Goal: Information Seeking & Learning: Check status

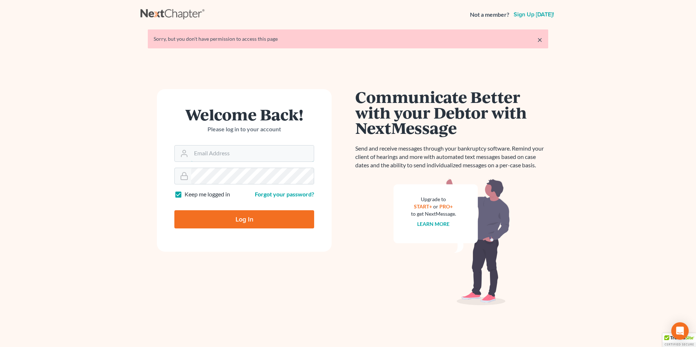
type input "[PERSON_NAME][EMAIL_ADDRESS][DOMAIN_NAME]"
click at [231, 219] on input "Log In" at bounding box center [244, 219] width 140 height 18
type input "Thinking..."
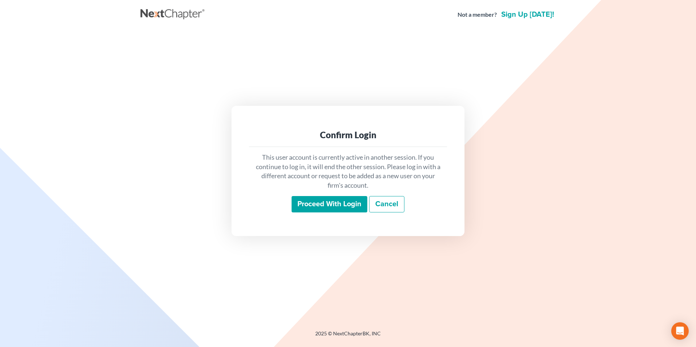
click at [333, 205] on input "Proceed with login" at bounding box center [330, 204] width 76 height 17
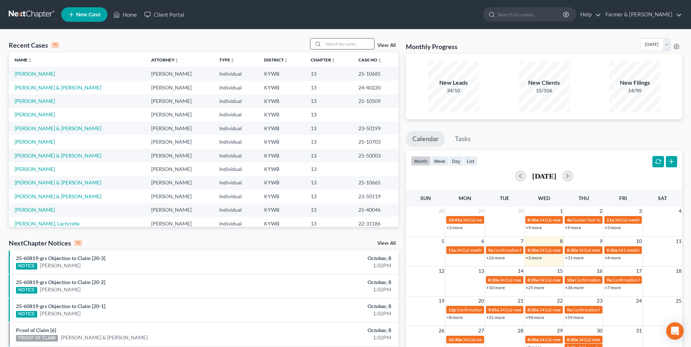
click at [348, 47] on input "search" at bounding box center [348, 44] width 51 height 11
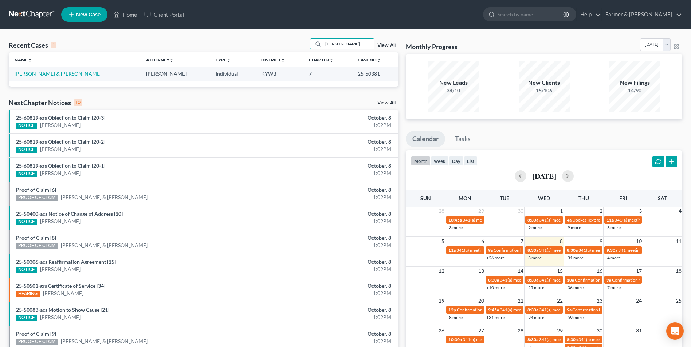
type input "matthew riley"
click at [62, 73] on link "Riley, Matthew & Sandra" at bounding box center [58, 74] width 87 height 6
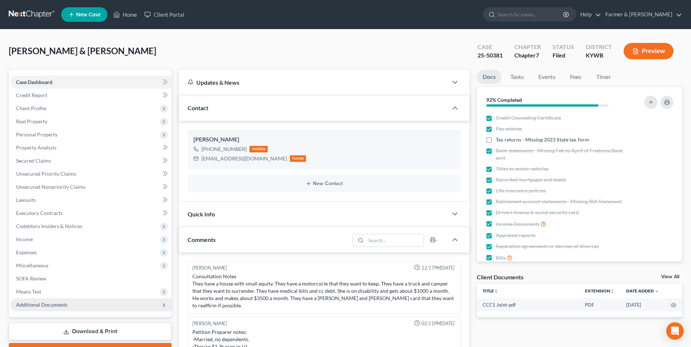
click at [67, 308] on span "Additional Documents" at bounding box center [90, 305] width 161 height 13
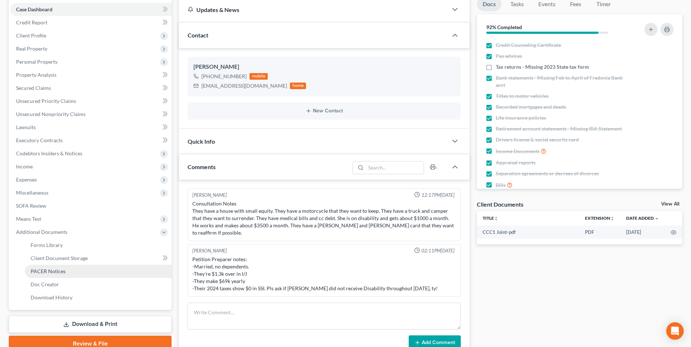
click at [59, 276] on link "PACER Notices" at bounding box center [98, 271] width 147 height 13
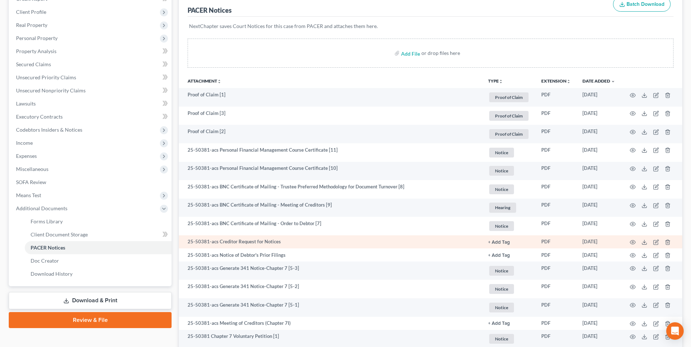
scroll to position [109, 0]
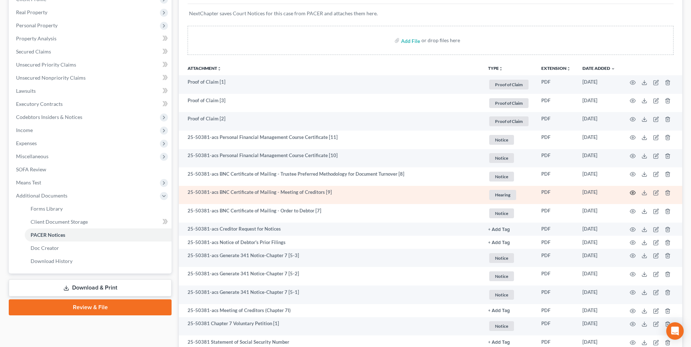
click at [633, 194] on circle "button" at bounding box center [632, 192] width 1 height 1
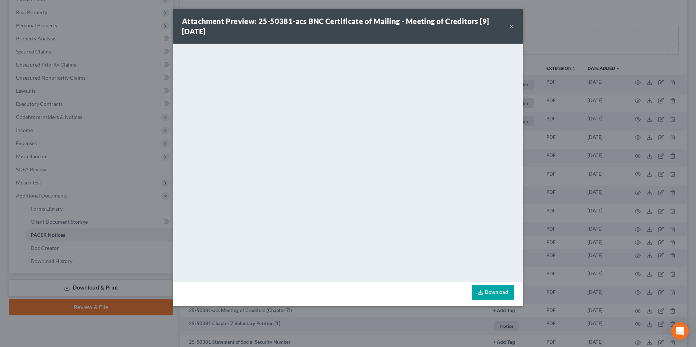
click at [511, 28] on button "×" at bounding box center [511, 26] width 5 height 9
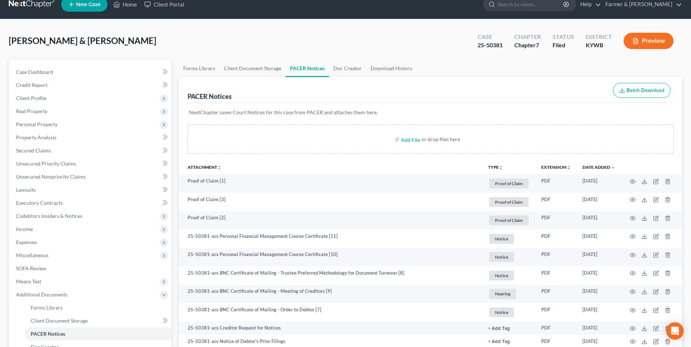
scroll to position [0, 0]
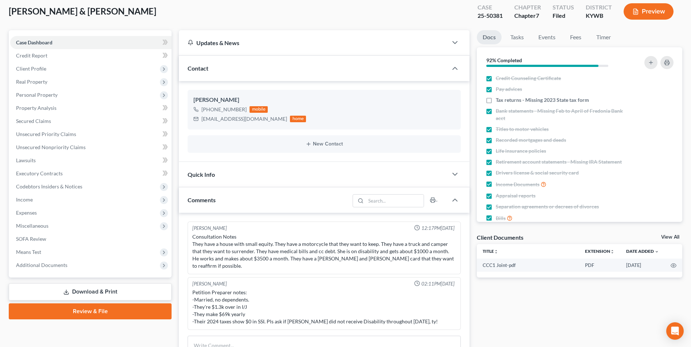
scroll to position [73, 0]
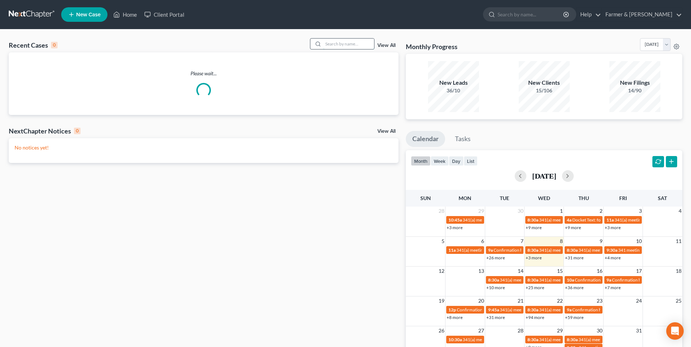
click at [342, 46] on input "search" at bounding box center [348, 44] width 51 height 11
paste input "23-50296"
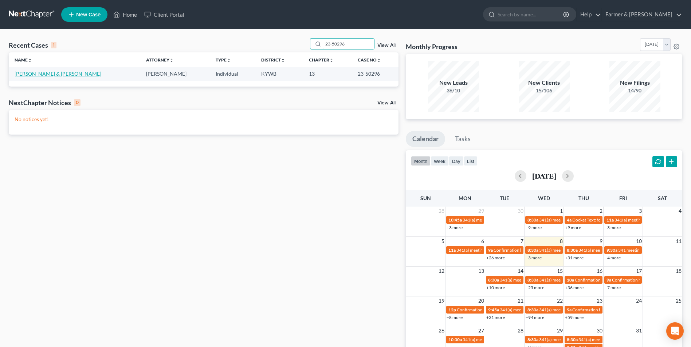
type input "23-50296"
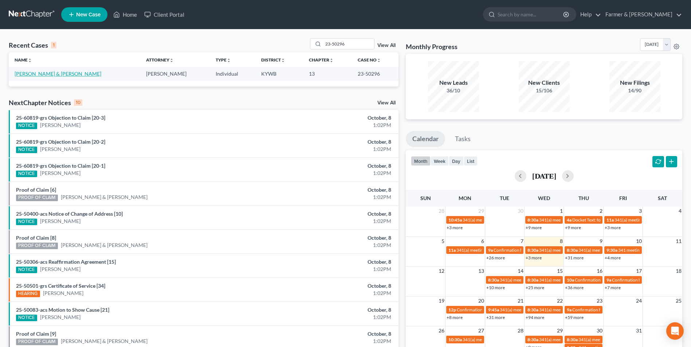
click at [46, 74] on link "Stiles, Jonathan & Laynie" at bounding box center [58, 74] width 87 height 6
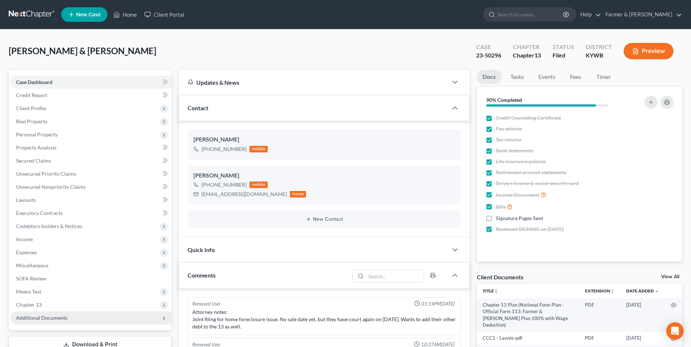
click at [78, 319] on span "Additional Documents" at bounding box center [90, 318] width 161 height 13
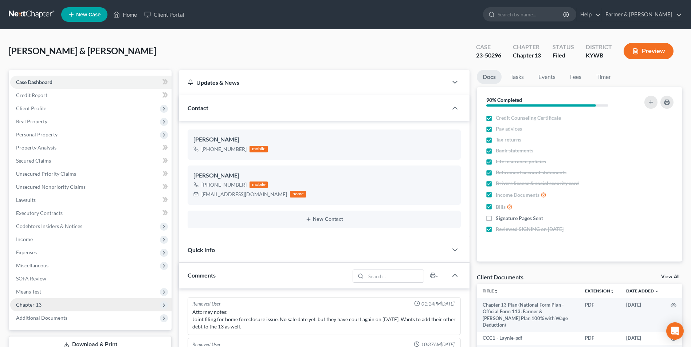
scroll to position [25, 0]
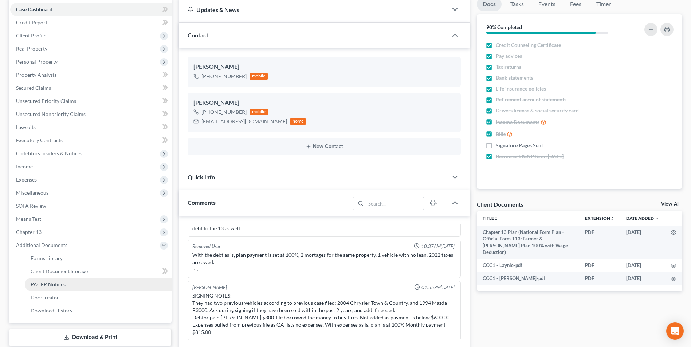
click at [75, 281] on link "PACER Notices" at bounding box center [98, 284] width 147 height 13
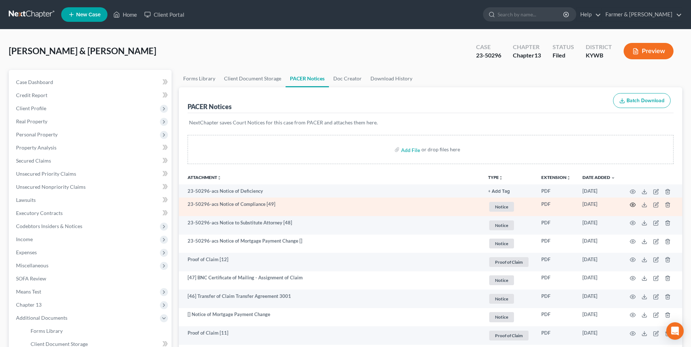
click at [633, 205] on circle "button" at bounding box center [632, 204] width 1 height 1
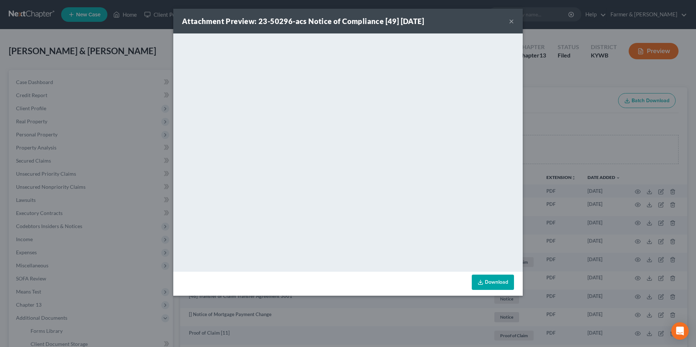
click at [511, 20] on button "×" at bounding box center [511, 21] width 5 height 9
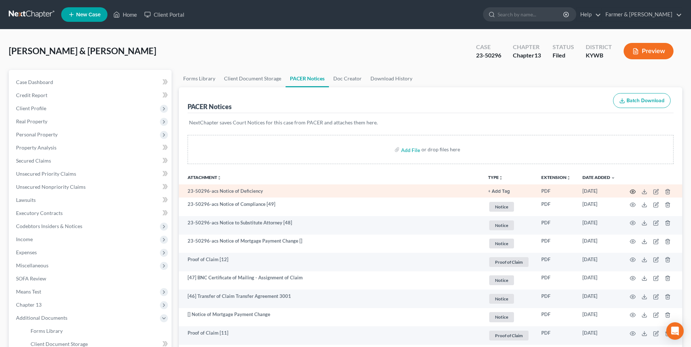
click at [632, 192] on circle "button" at bounding box center [632, 191] width 1 height 1
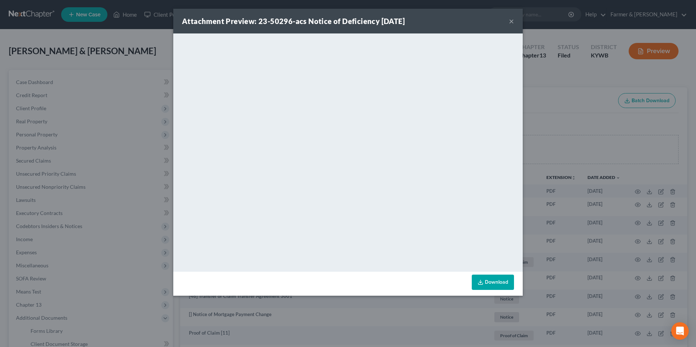
click at [513, 24] on button "×" at bounding box center [511, 21] width 5 height 9
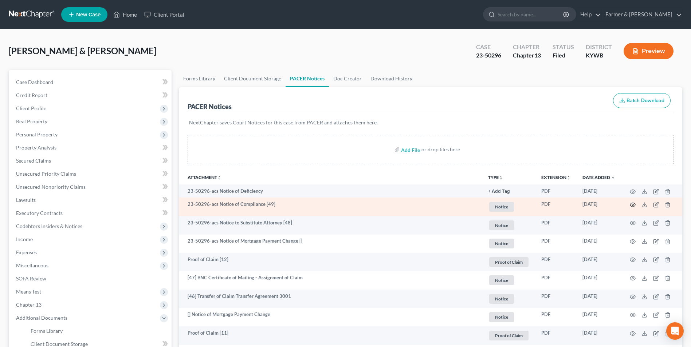
click at [630, 204] on icon "button" at bounding box center [632, 205] width 5 height 4
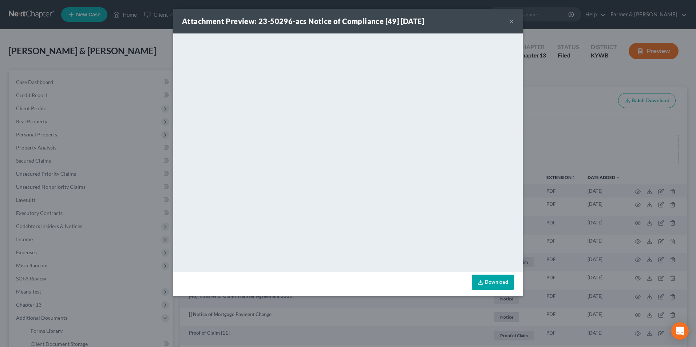
click at [511, 23] on button "×" at bounding box center [511, 21] width 5 height 9
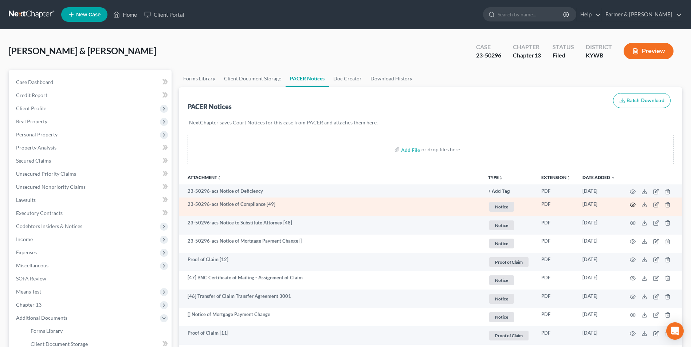
click at [632, 204] on icon "button" at bounding box center [633, 205] width 6 height 6
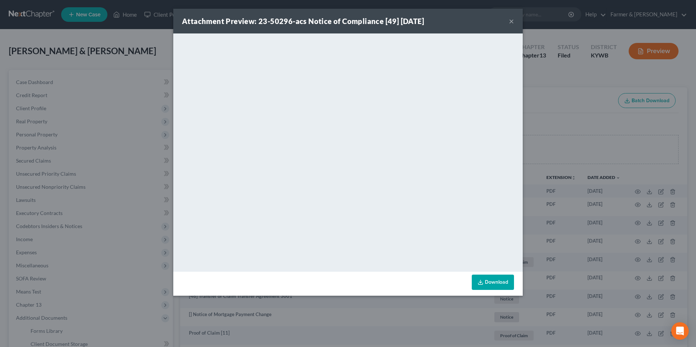
click at [511, 23] on button "×" at bounding box center [511, 21] width 5 height 9
